Goal: Task Accomplishment & Management: Use online tool/utility

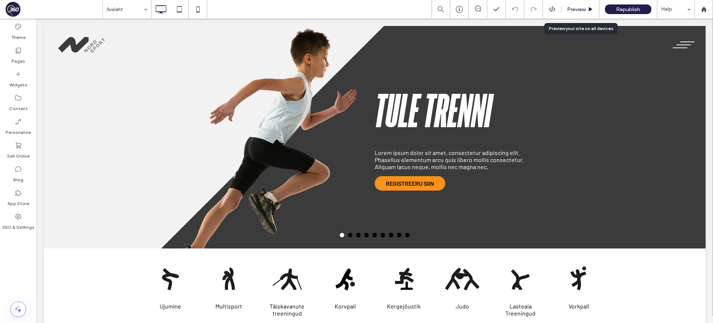
click at [580, 8] on span "Preview" at bounding box center [576, 9] width 19 height 6
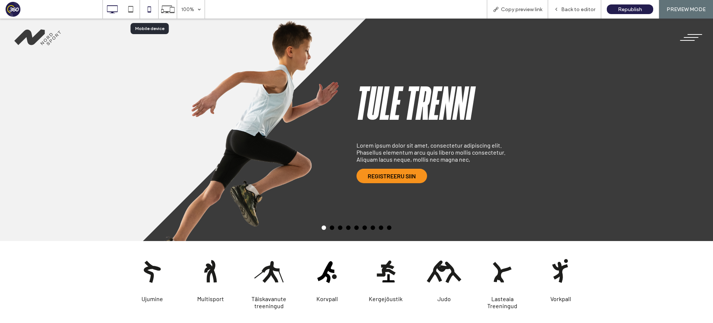
click at [152, 10] on icon at bounding box center [149, 9] width 15 height 15
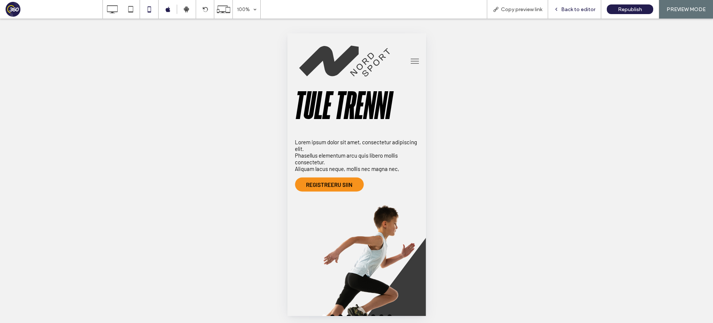
click at [566, 7] on span "Back to editor" at bounding box center [578, 9] width 34 height 6
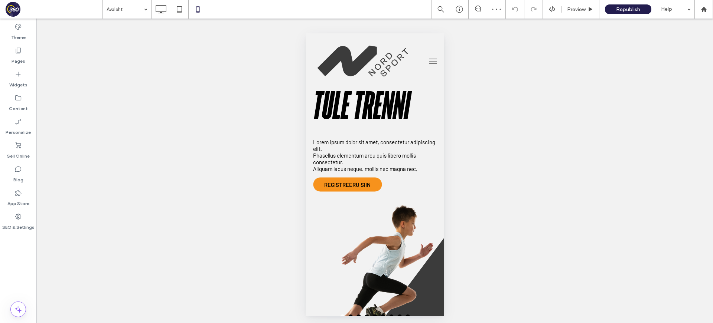
click at [483, 87] on div "Unhide? Yes" at bounding box center [374, 172] width 676 height 307
click at [429, 64] on button "menu" at bounding box center [432, 61] width 15 height 15
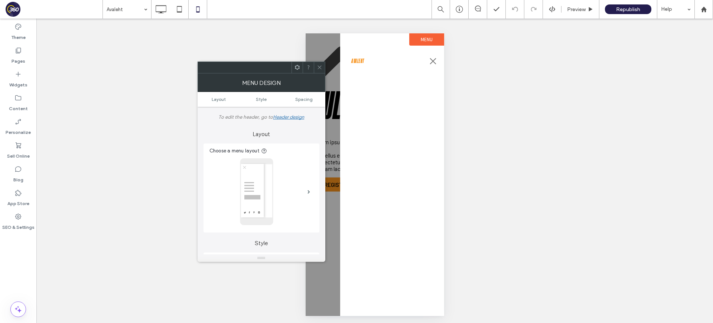
click at [432, 61] on span "menu" at bounding box center [432, 61] width 6 height 6
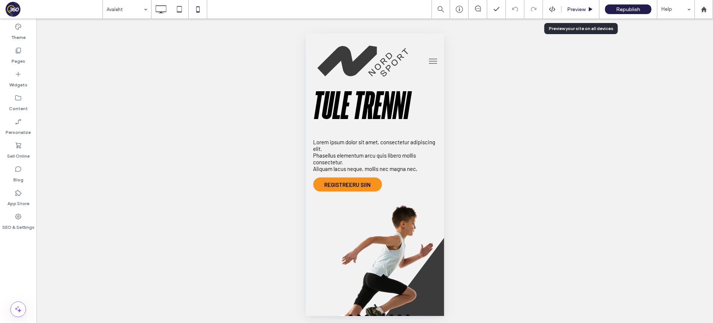
click at [585, 8] on span "Preview" at bounding box center [576, 9] width 19 height 6
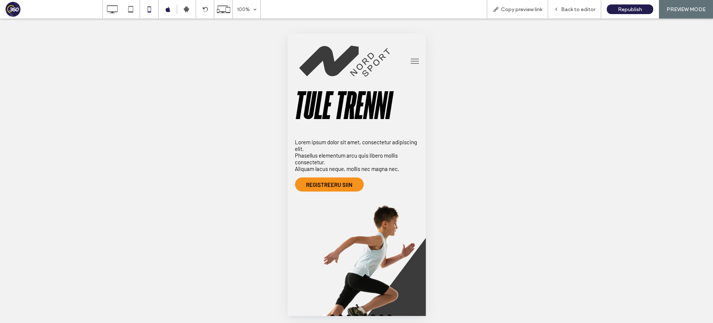
click at [418, 59] on button "menu" at bounding box center [414, 61] width 15 height 15
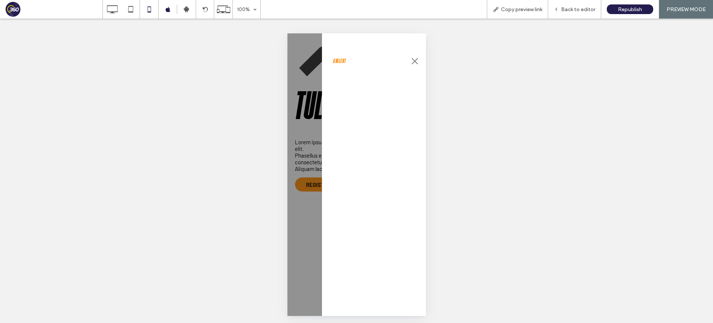
click at [416, 61] on span "menu" at bounding box center [414, 61] width 8 height 1
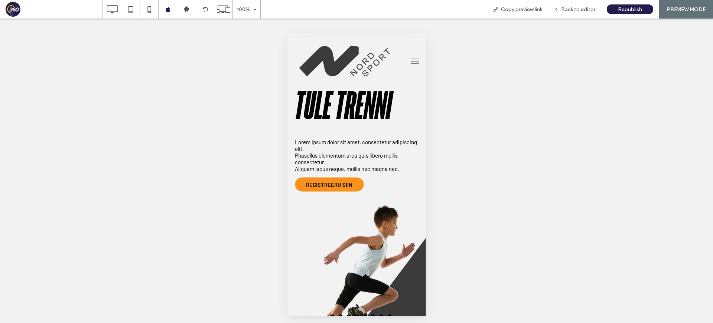
click at [416, 61] on span "menu" at bounding box center [414, 61] width 8 height 1
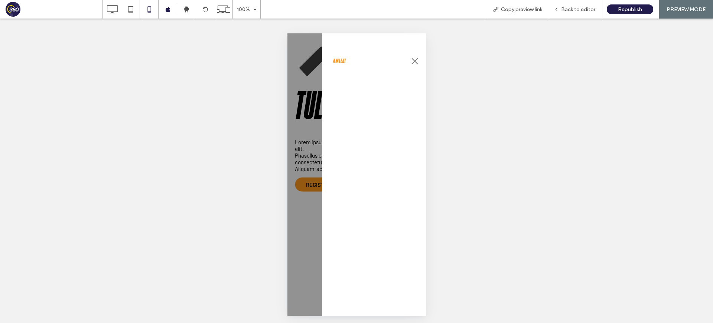
click at [416, 61] on span "menu" at bounding box center [414, 61] width 8 height 1
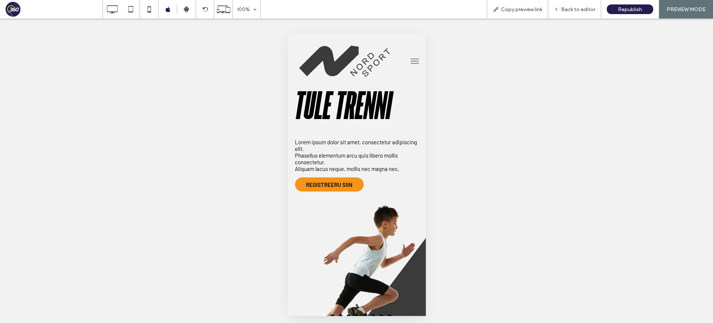
drag, startPoint x: 578, startPoint y: 7, endPoint x: 357, endPoint y: 24, distance: 221.2
click at [577, 7] on span "Back to editor" at bounding box center [578, 9] width 34 height 6
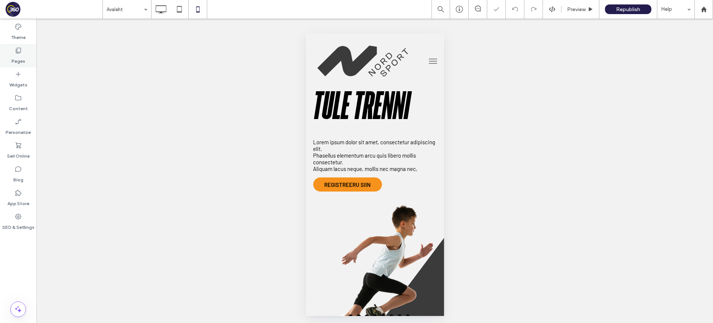
drag, startPoint x: 26, startPoint y: 56, endPoint x: 30, endPoint y: 58, distance: 5.3
click at [26, 56] on div "Pages" at bounding box center [18, 56] width 36 height 24
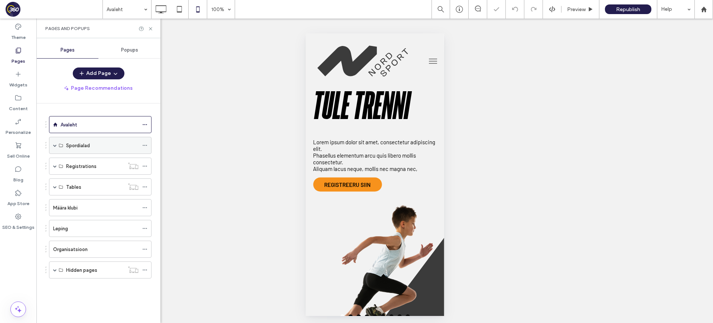
click at [55, 146] on span at bounding box center [55, 146] width 4 height 4
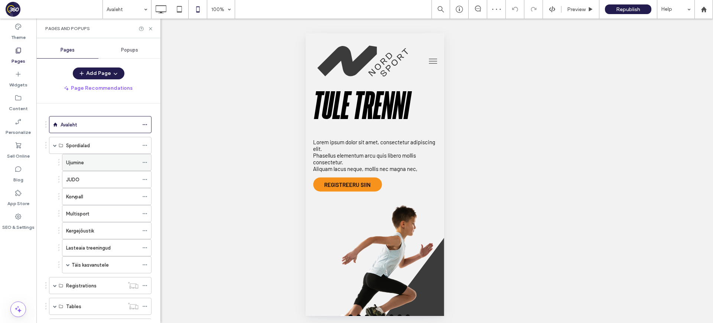
click at [81, 160] on label "Ujumine" at bounding box center [75, 162] width 18 height 13
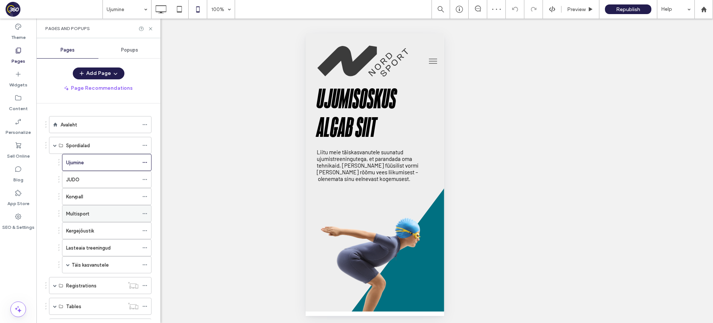
scroll to position [97, 0]
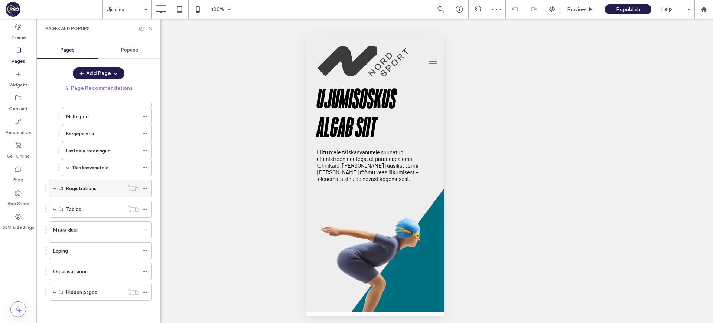
click at [55, 187] on span at bounding box center [55, 189] width 4 height 4
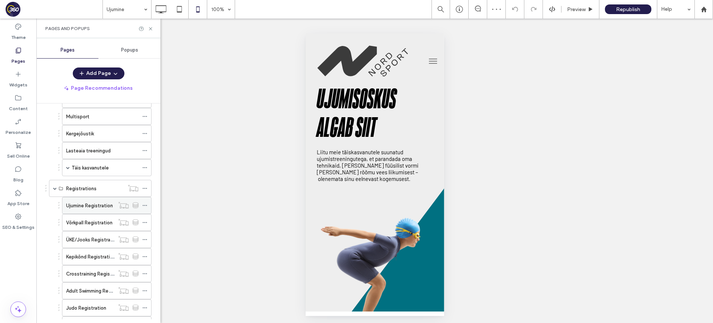
click at [84, 204] on label "Ujumine Registration" at bounding box center [89, 205] width 47 height 13
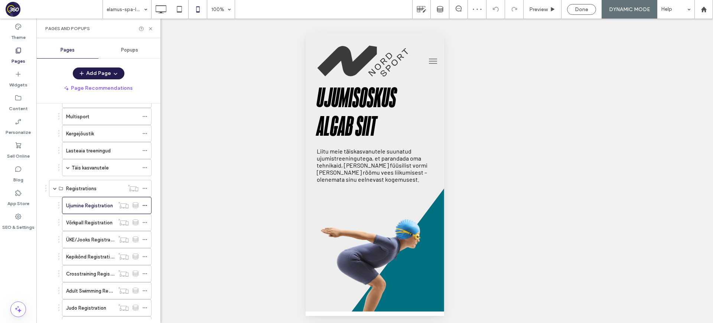
scroll to position [0, 0]
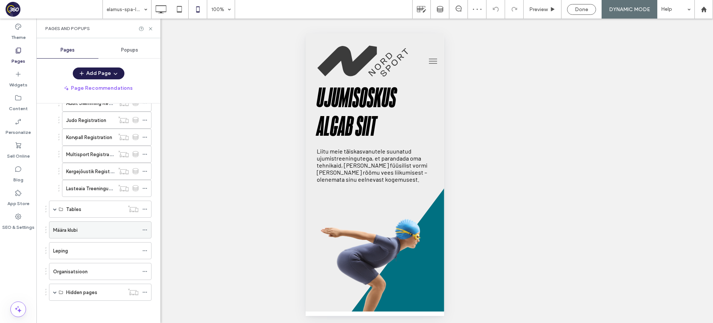
click at [62, 230] on label "Määra klubi" at bounding box center [65, 230] width 24 height 13
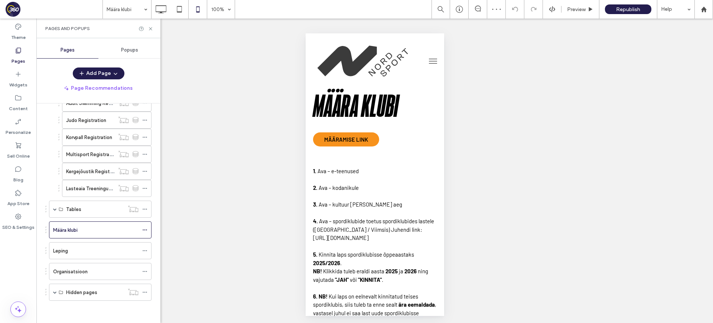
scroll to position [0, 0]
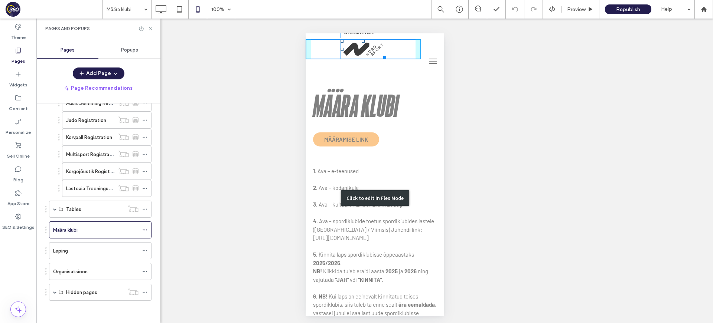
drag, startPoint x: 414, startPoint y: 82, endPoint x: 384, endPoint y: 68, distance: 32.7
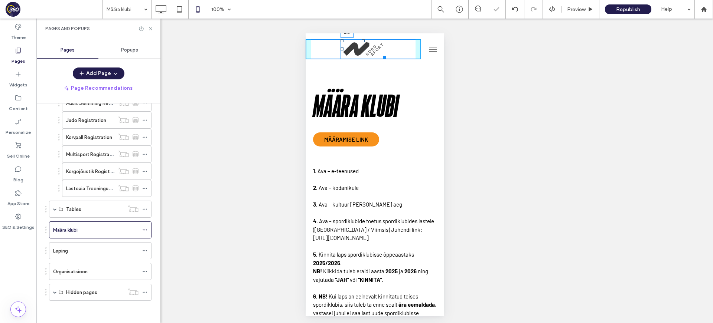
drag, startPoint x: 340, startPoint y: 48, endPoint x: 294, endPoint y: 45, distance: 46.1
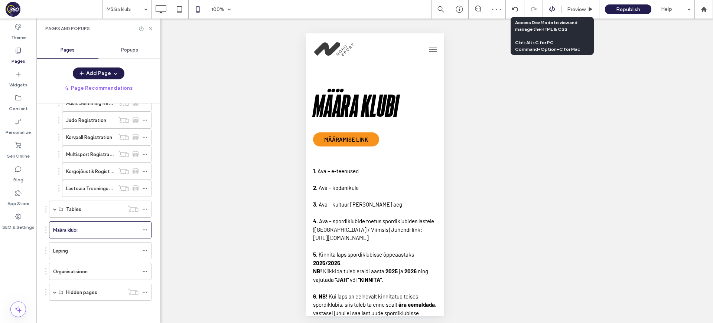
click at [551, 8] on icon at bounding box center [552, 9] width 7 height 7
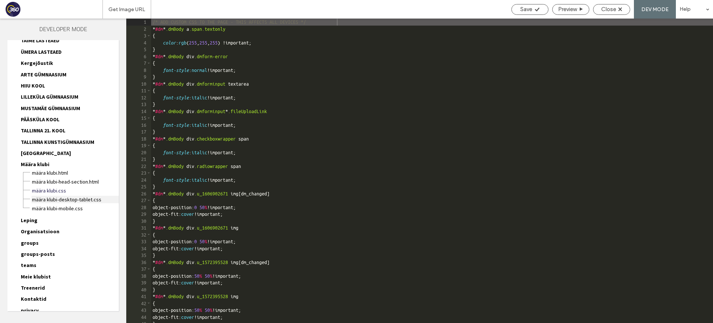
scroll to position [511, 0]
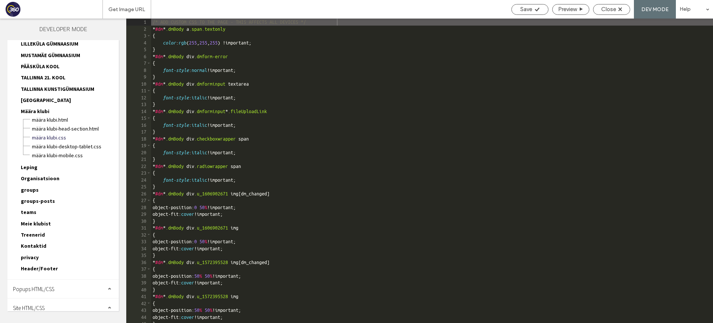
click at [48, 265] on span "Header/Footer" at bounding box center [39, 268] width 37 height 7
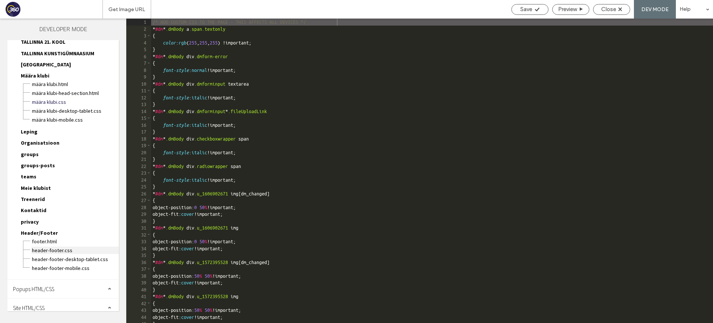
click at [61, 247] on span "header-footer.css" at bounding box center [75, 250] width 87 height 7
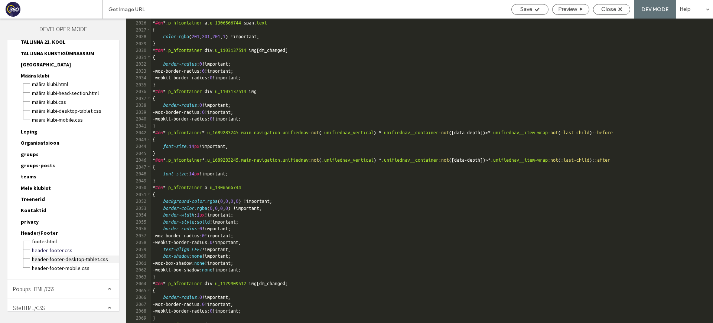
scroll to position [6236, 0]
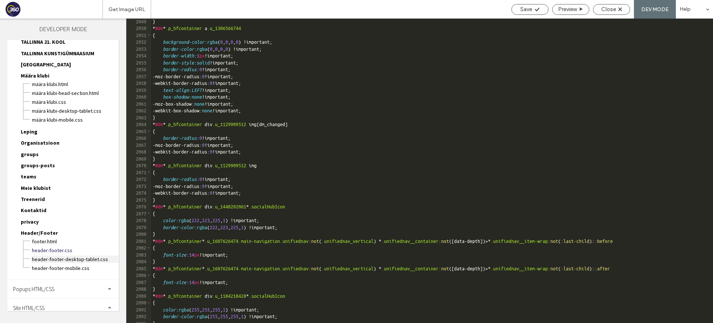
click at [81, 256] on span "header-footer-desktop-tablet.css" at bounding box center [75, 259] width 87 height 7
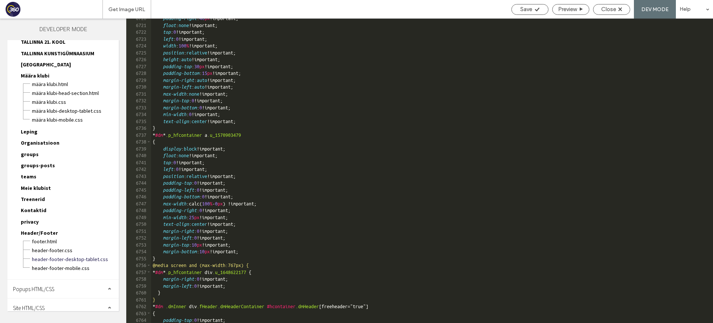
scroll to position [11651, 0]
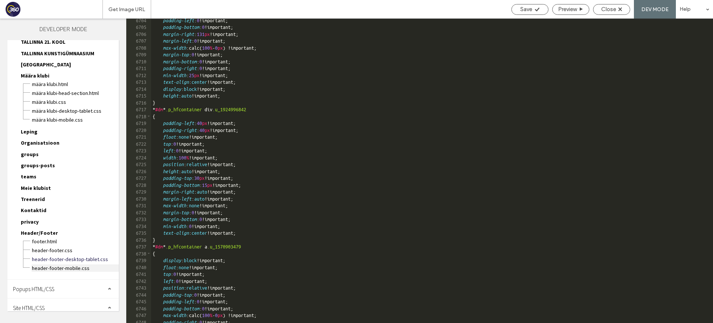
click at [53, 265] on span "header-footer-mobile.css" at bounding box center [75, 268] width 87 height 7
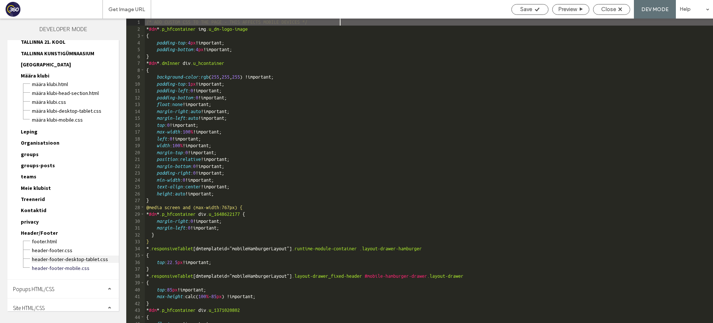
click at [58, 256] on span "header-footer-desktop-tablet.css" at bounding box center [75, 259] width 87 height 7
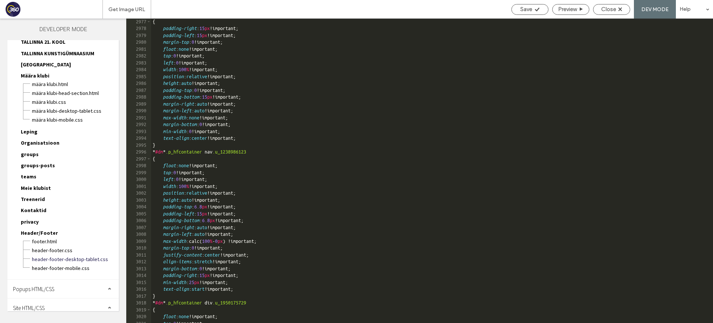
scroll to position [4896, 0]
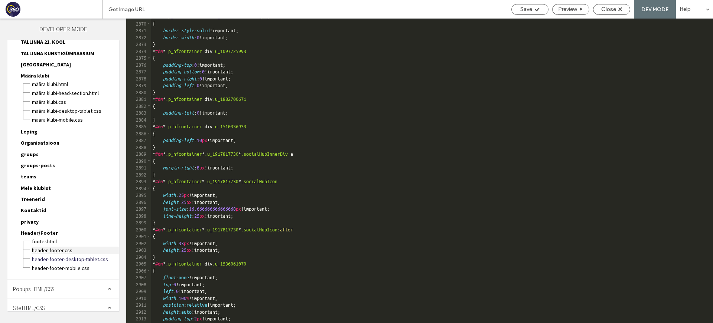
click at [66, 247] on span "header-footer.css" at bounding box center [75, 250] width 87 height 7
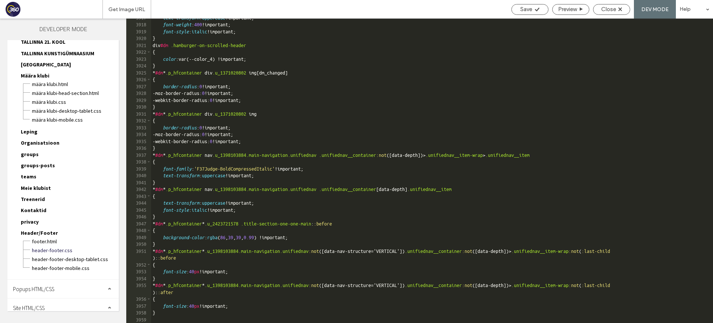
scroll to position [11859, 0]
click at [612, 12] on span "Close" at bounding box center [608, 9] width 15 height 7
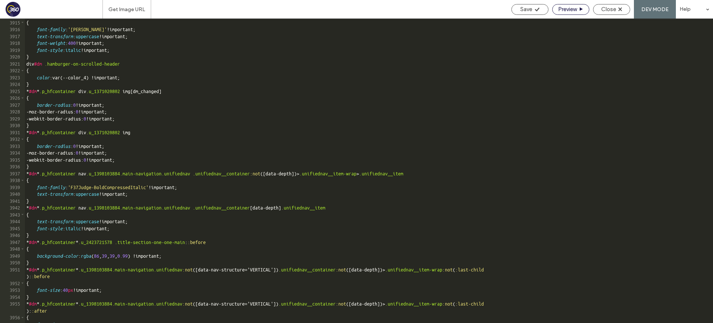
scroll to position [11840, 0]
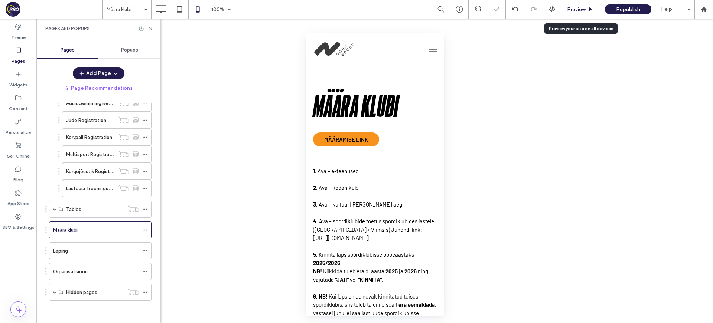
click at [577, 10] on span "Preview" at bounding box center [576, 9] width 19 height 6
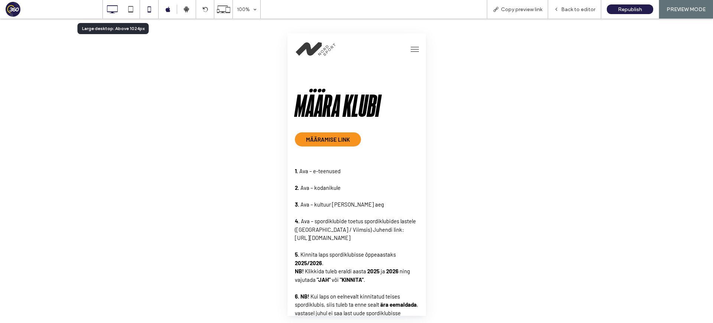
click at [117, 6] on use at bounding box center [112, 9] width 11 height 8
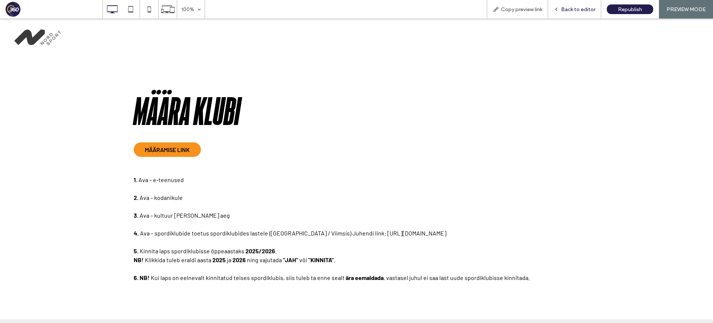
click at [566, 10] on span "Back to editor" at bounding box center [578, 9] width 34 height 6
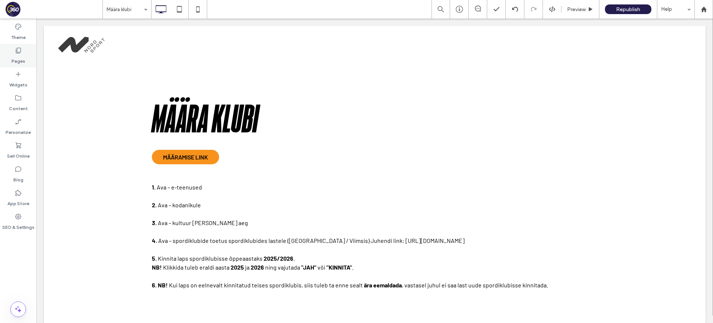
click at [29, 48] on div "Pages" at bounding box center [18, 56] width 36 height 24
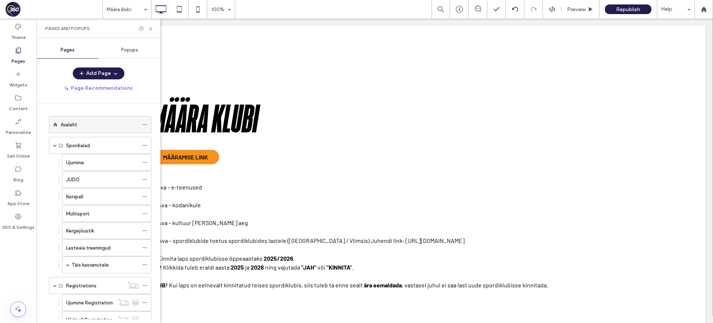
click at [97, 120] on div "Avaleht" at bounding box center [100, 125] width 78 height 16
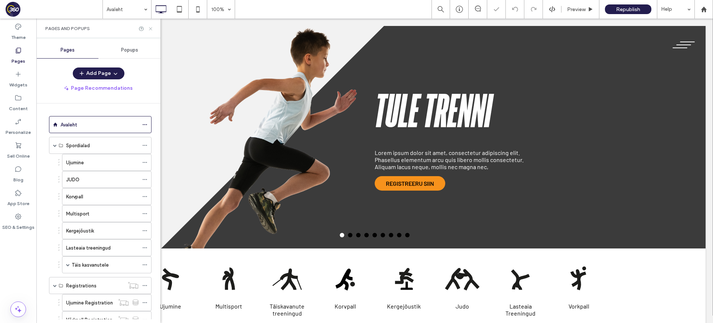
click at [151, 28] on icon at bounding box center [151, 29] width 6 height 6
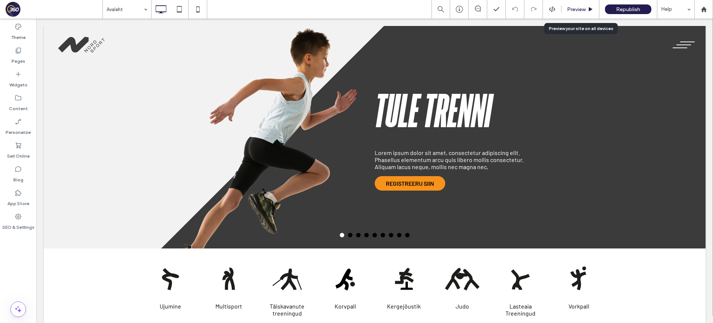
click at [573, 8] on span "Preview" at bounding box center [576, 9] width 19 height 6
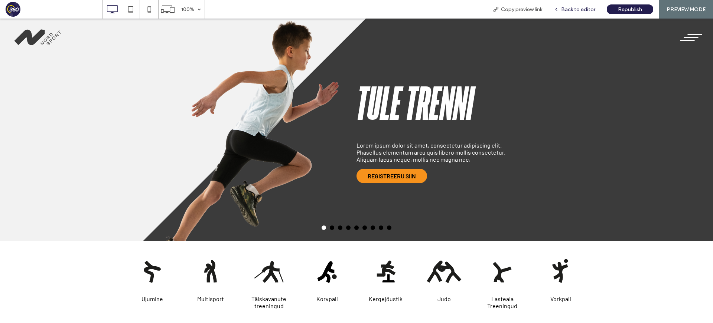
click at [575, 10] on span "Back to editor" at bounding box center [578, 9] width 34 height 6
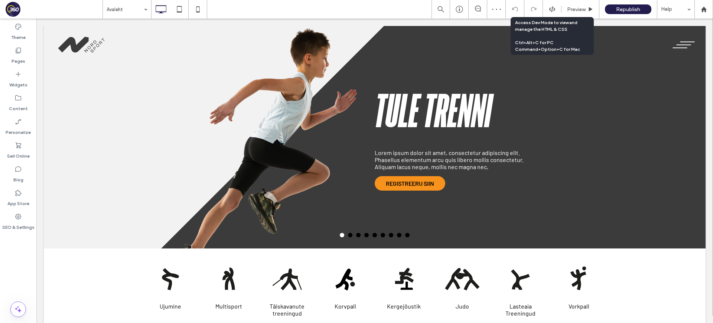
drag, startPoint x: 549, startPoint y: 8, endPoint x: 490, endPoint y: 50, distance: 72.7
click at [549, 8] on icon at bounding box center [552, 9] width 7 height 7
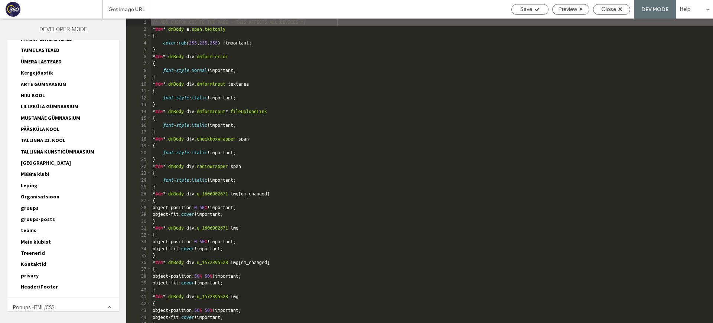
scroll to position [511, 0]
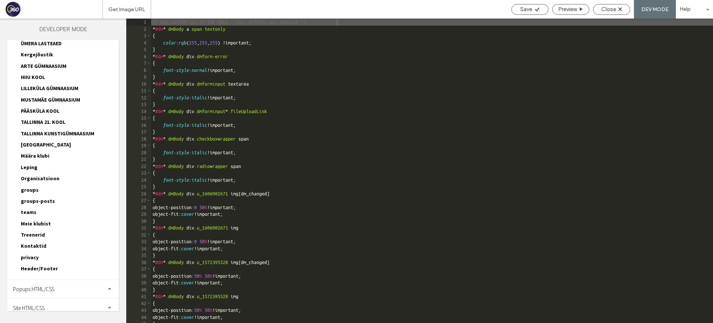
click at [46, 265] on span "Header/Footer" at bounding box center [39, 268] width 37 height 7
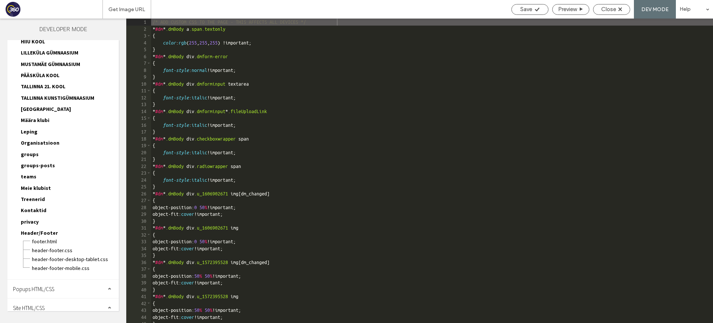
click at [61, 300] on div "Site HTML/CSS" at bounding box center [62, 308] width 111 height 19
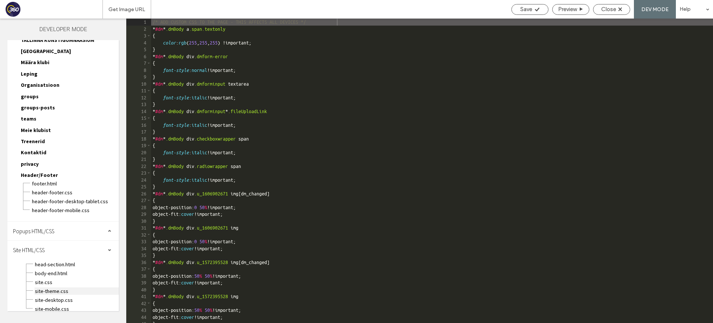
click at [67, 288] on span "site-theme.css" at bounding box center [77, 291] width 84 height 7
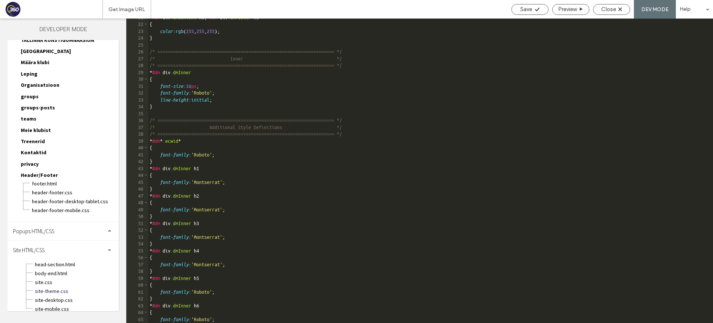
scroll to position [370, 0]
